Goal: Transaction & Acquisition: Subscribe to service/newsletter

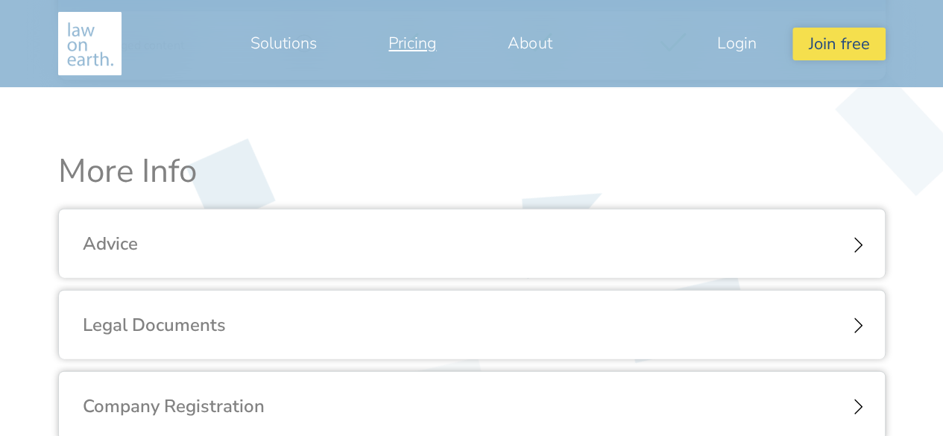
scroll to position [1640, 0]
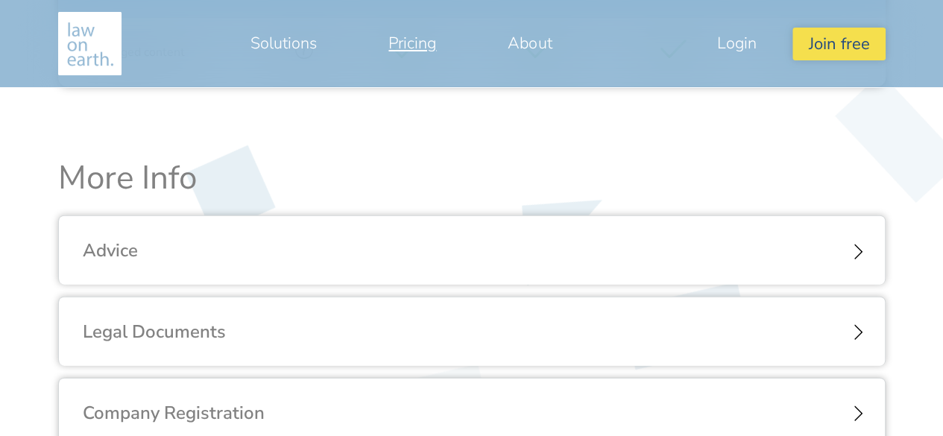
click at [853, 252] on div "Advice" at bounding box center [472, 250] width 826 height 69
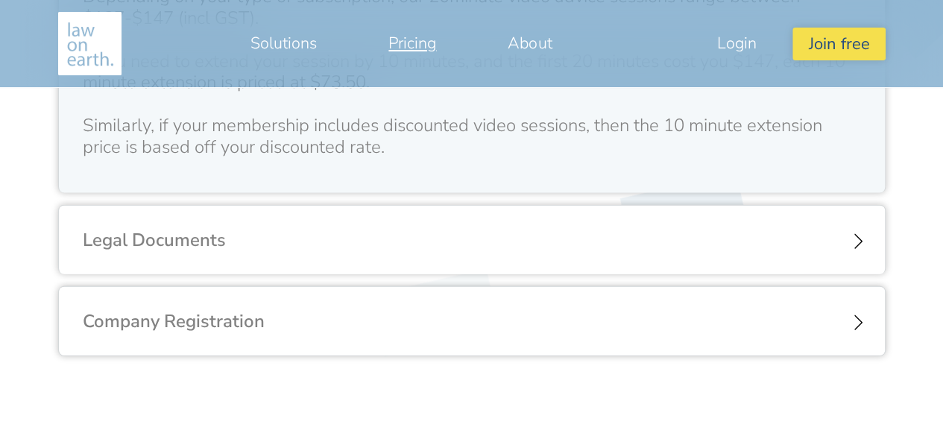
scroll to position [2001, 0]
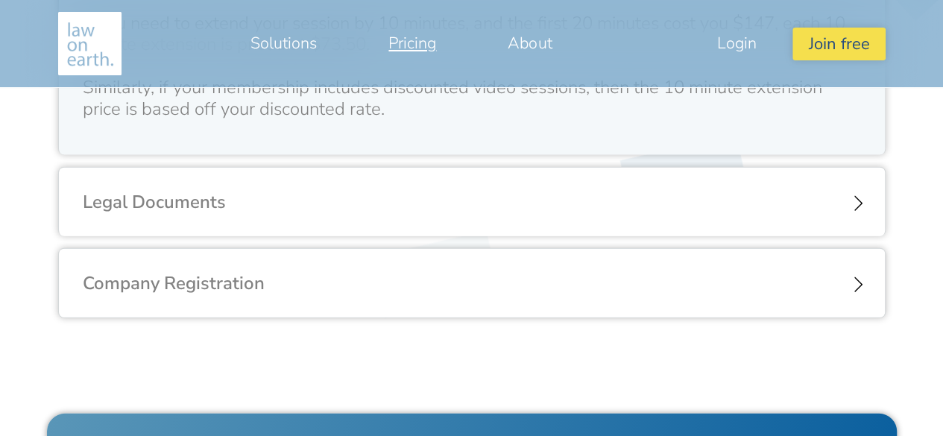
click at [843, 199] on div "Legal Documents" at bounding box center [472, 202] width 826 height 69
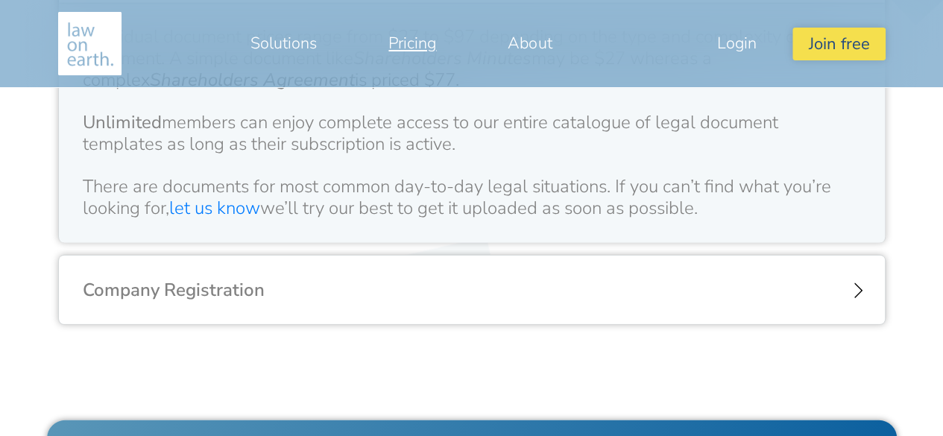
scroll to position [2079, 0]
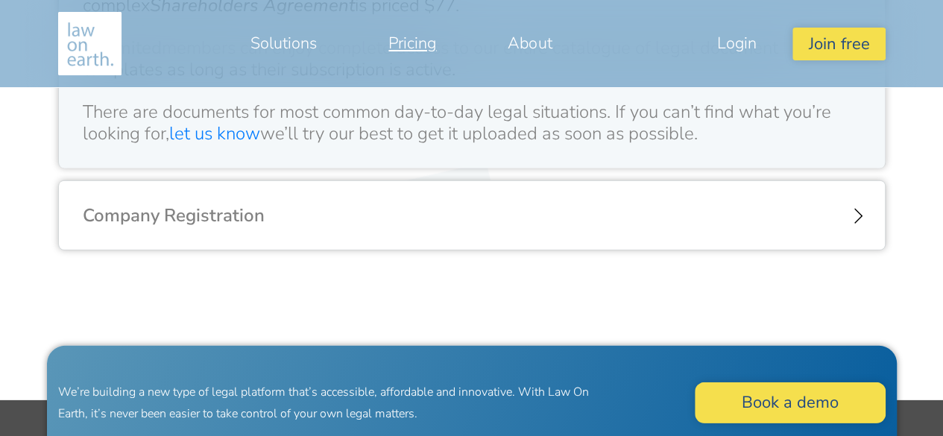
click at [856, 218] on div "Company Registration" at bounding box center [472, 215] width 826 height 69
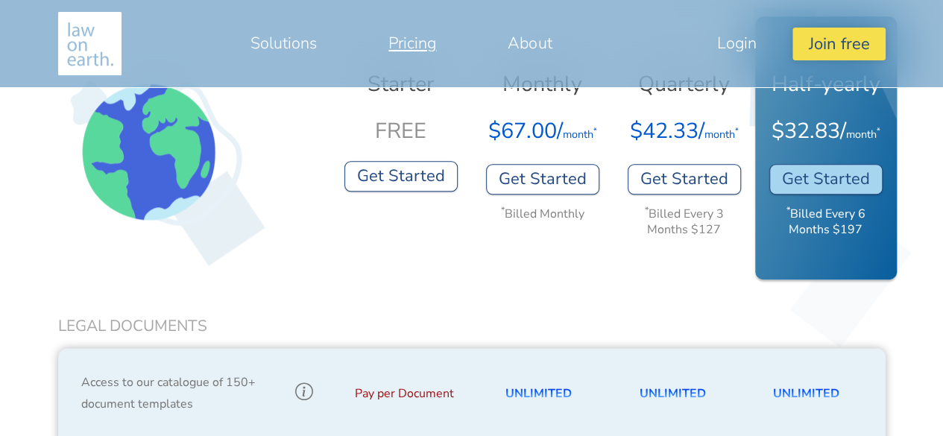
scroll to position [636, 0]
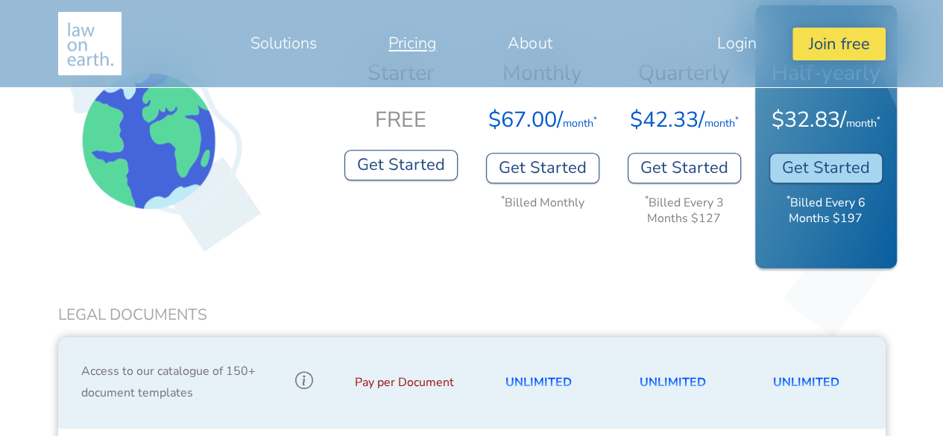
click at [418, 48] on link "Pricing" at bounding box center [412, 43] width 119 height 36
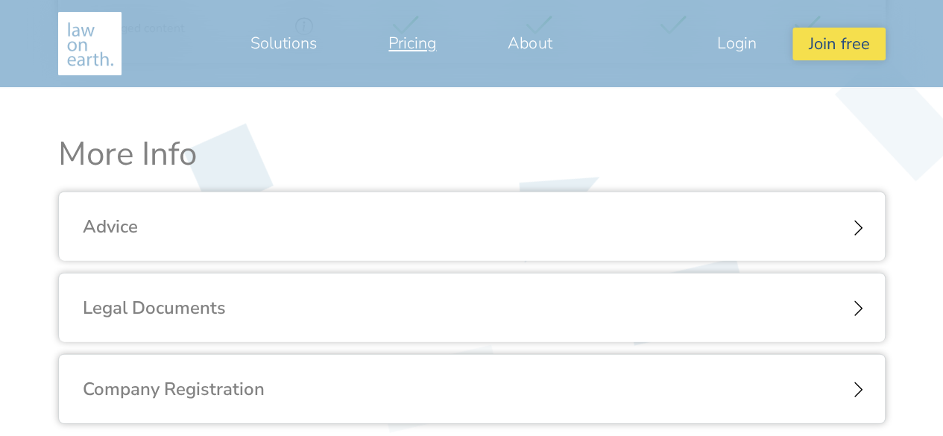
scroll to position [1715, 0]
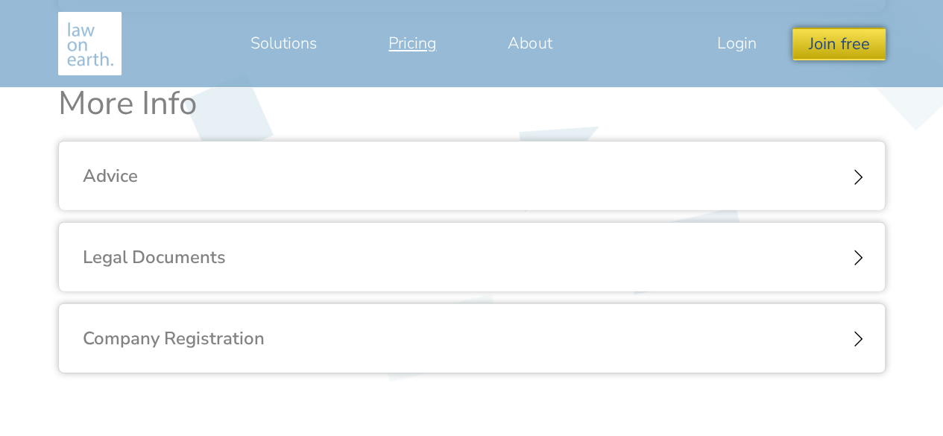
click at [838, 47] on button "Join free" at bounding box center [839, 44] width 92 height 32
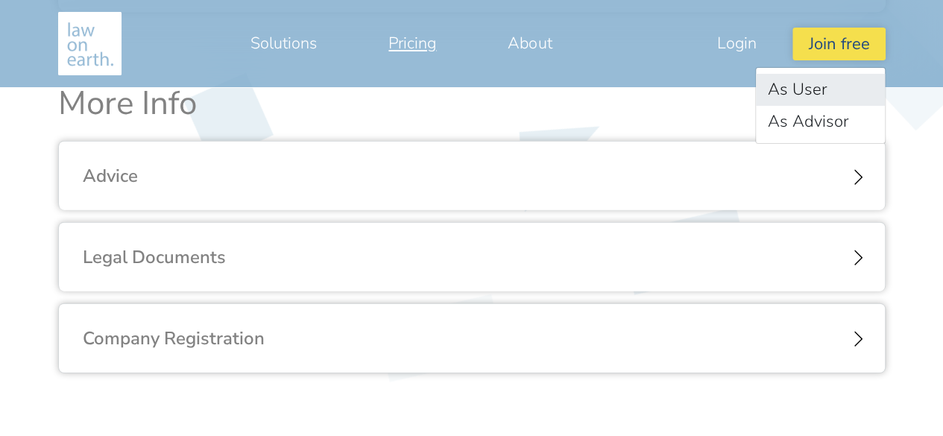
click at [823, 90] on link "As User" at bounding box center [820, 90] width 129 height 32
